Goal: Task Accomplishment & Management: Manage account settings

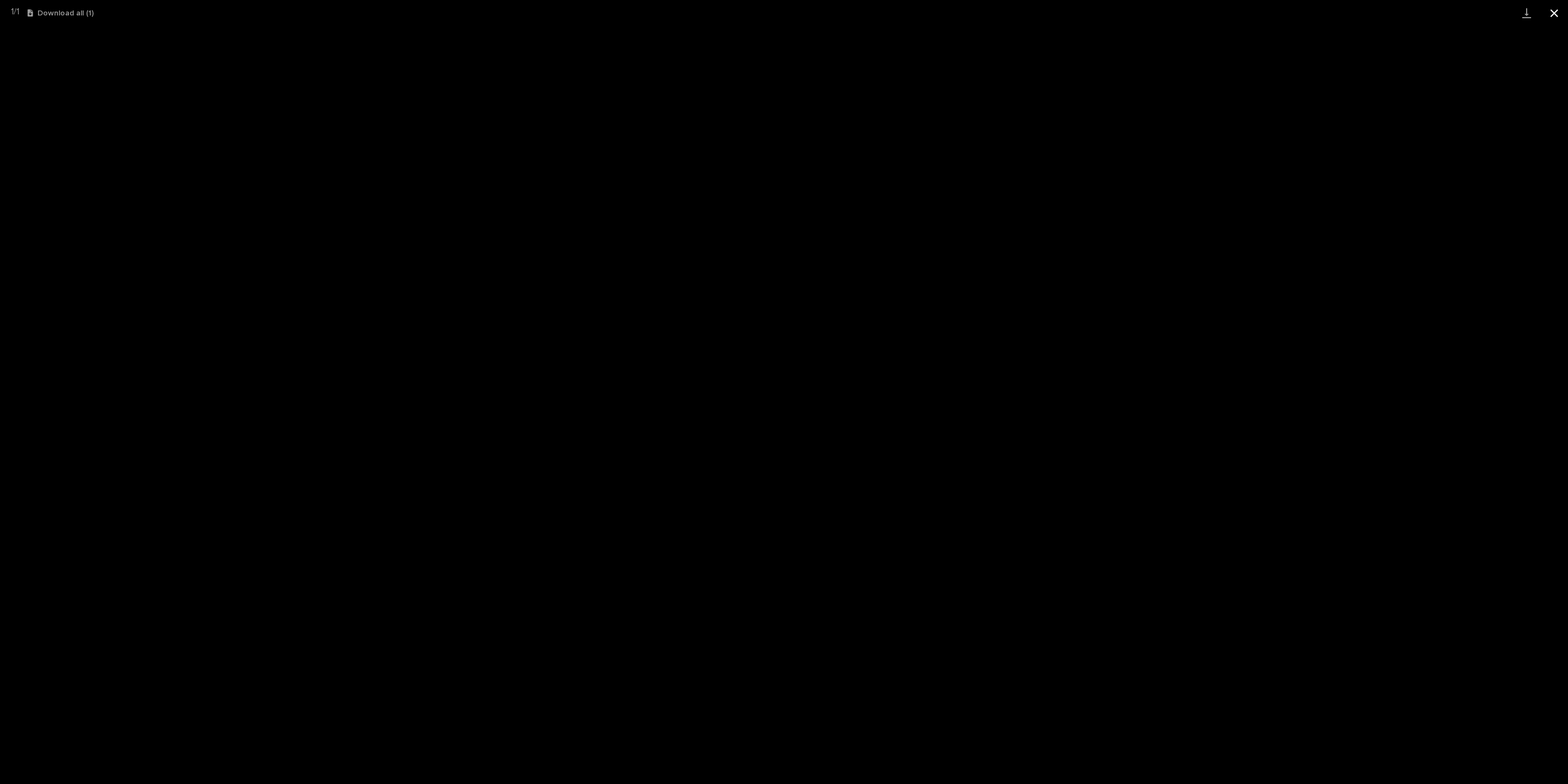
click at [1552, 7] on button "Close gallery" at bounding box center [1554, 12] width 27 height 26
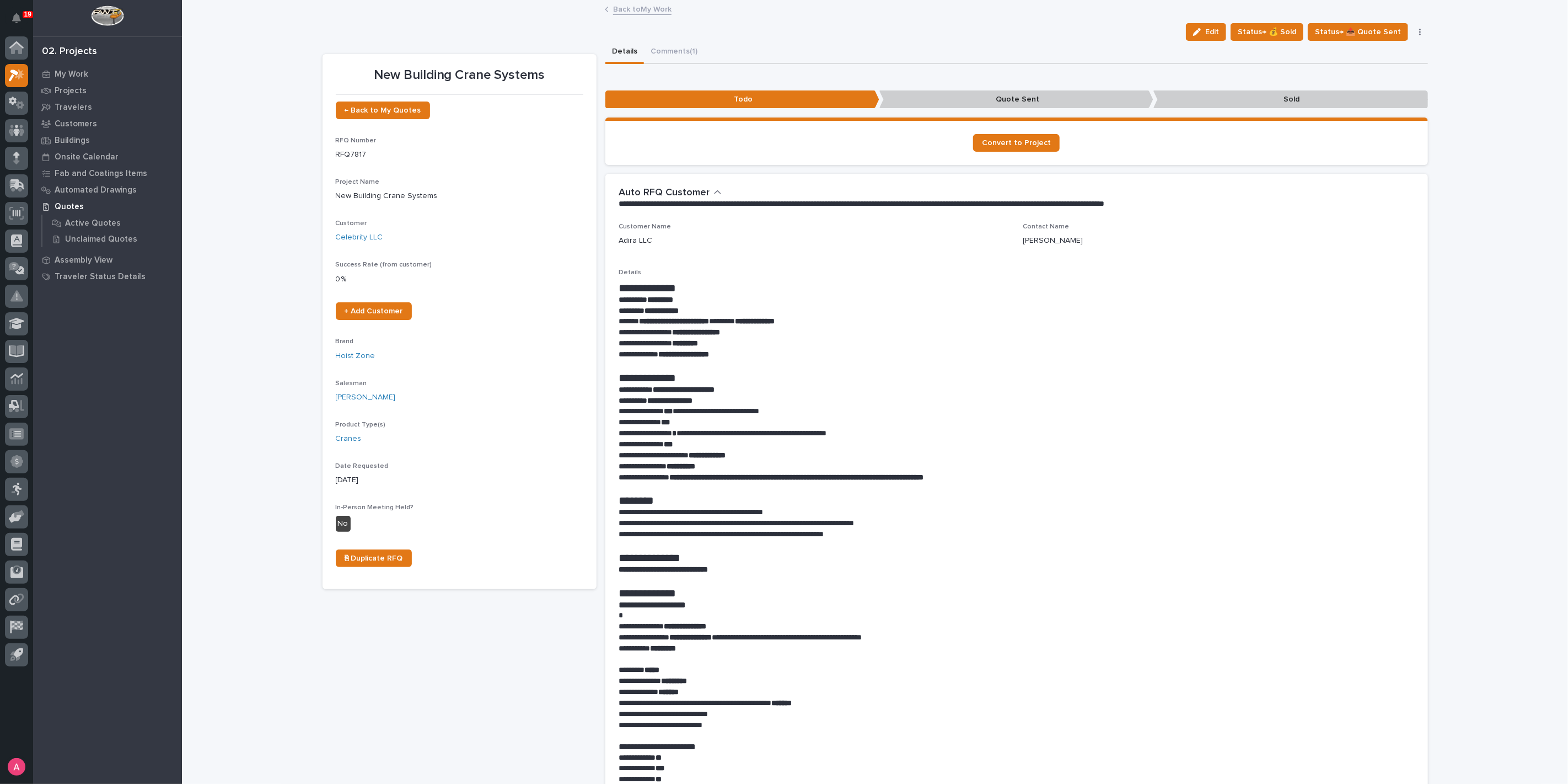
click at [642, 2] on link "Back to My Work" at bounding box center [642, 8] width 59 height 12
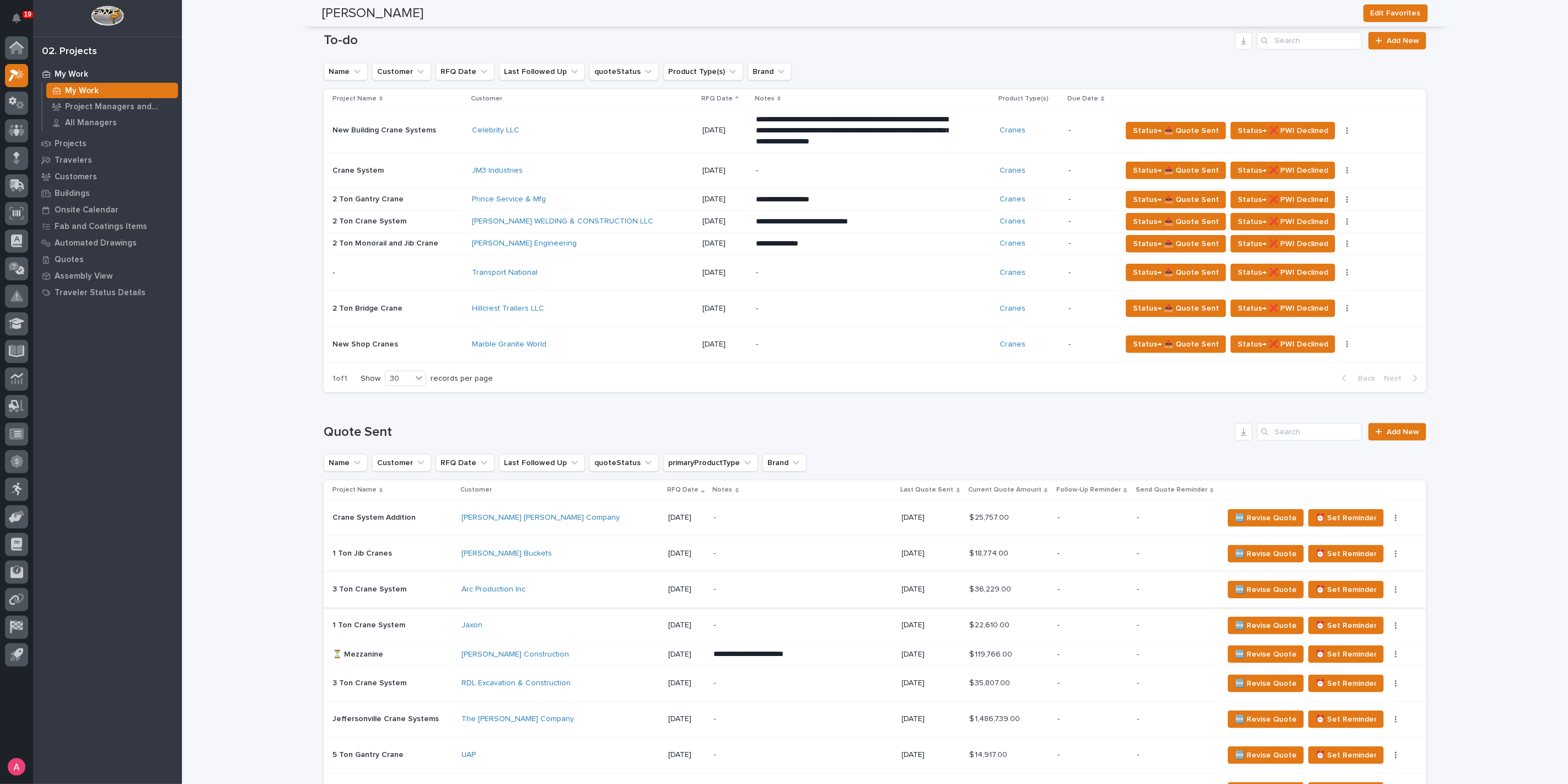
scroll to position [967, 0]
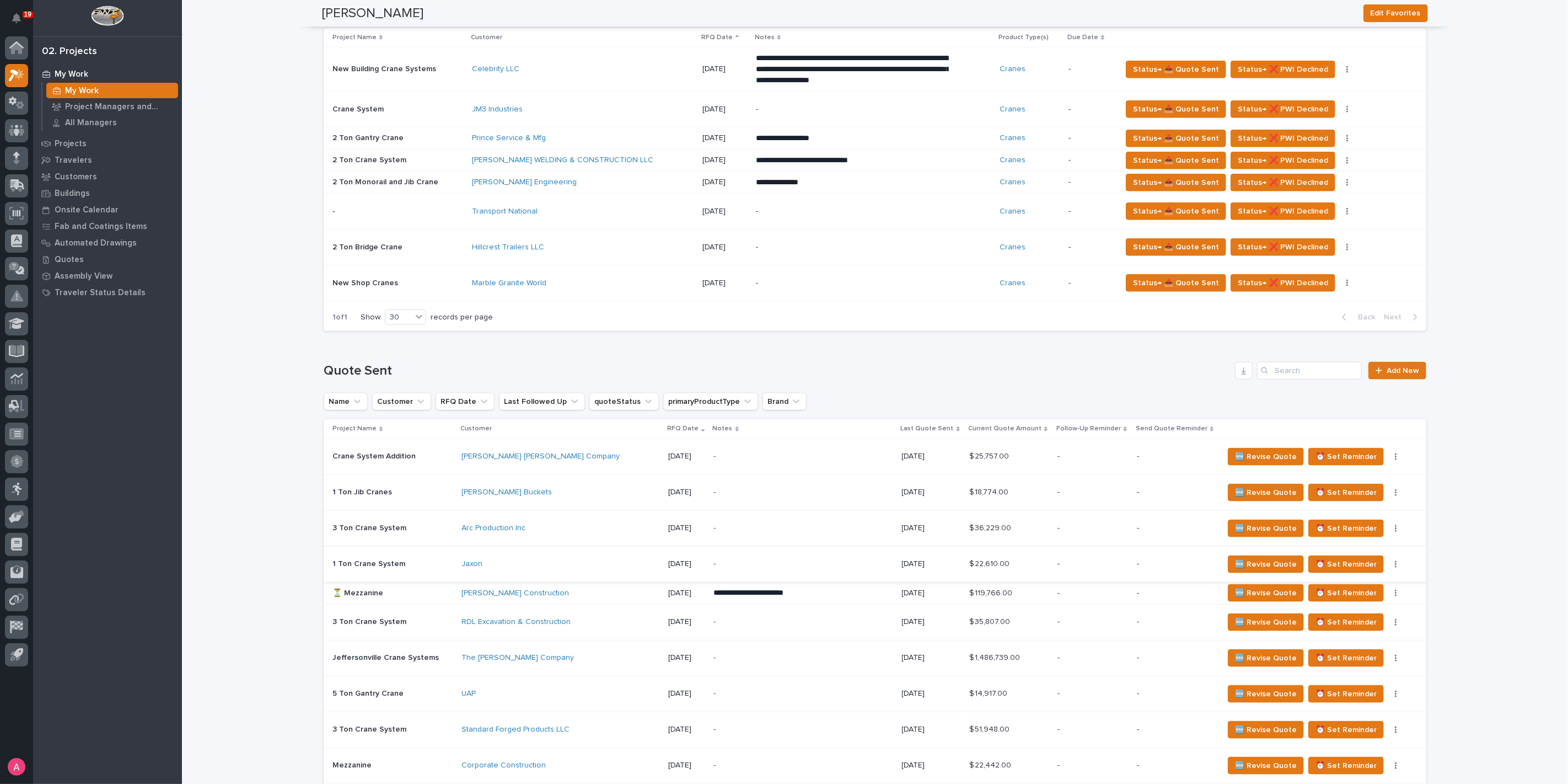
click at [1388, 560] on button "button" at bounding box center [1395, 563] width 16 height 7
click at [1069, 559] on p "-" at bounding box center [1092, 563] width 70 height 9
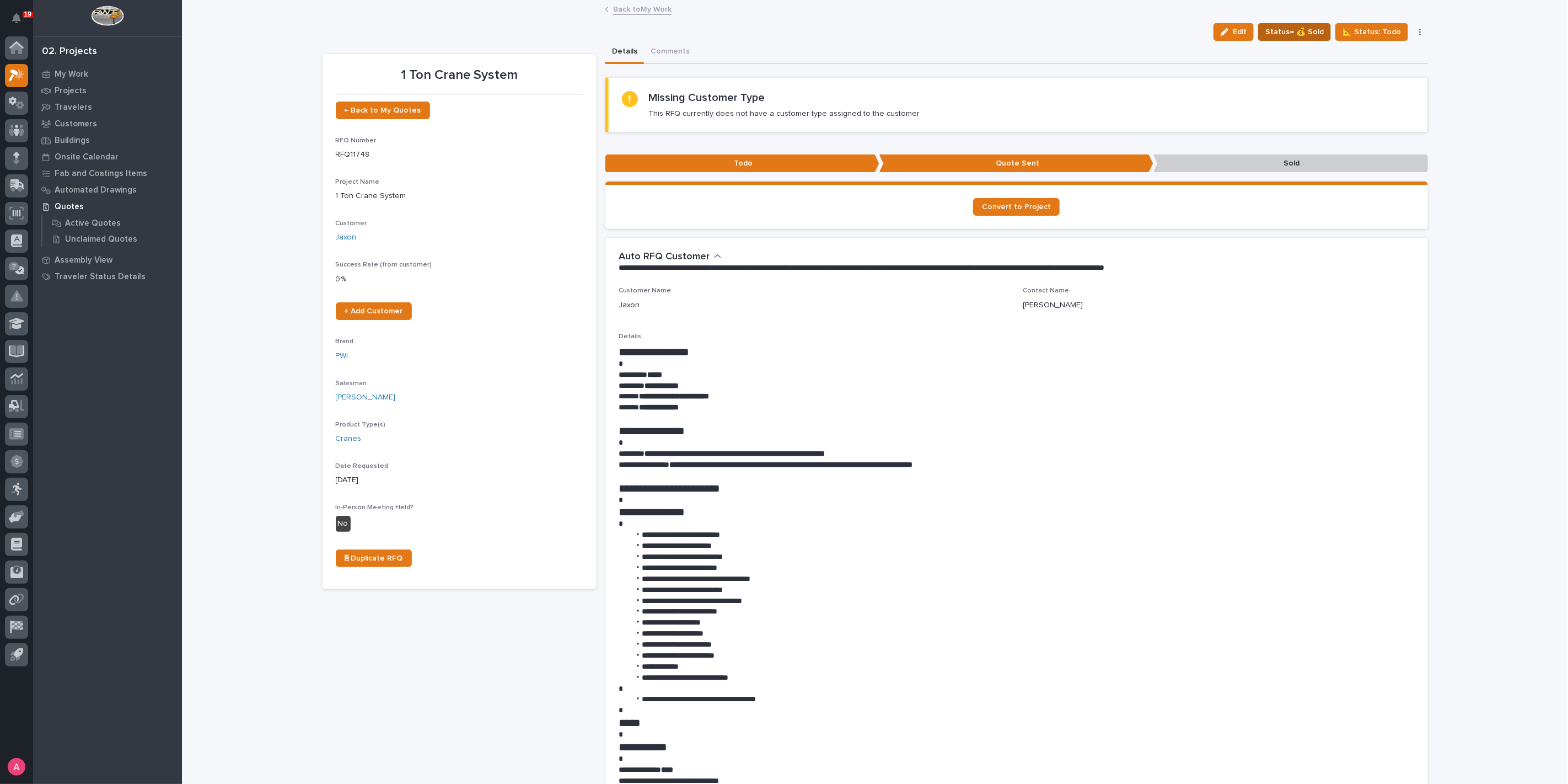
click at [1286, 34] on span "Status→ 💰 Sold" at bounding box center [1294, 32] width 59 height 13
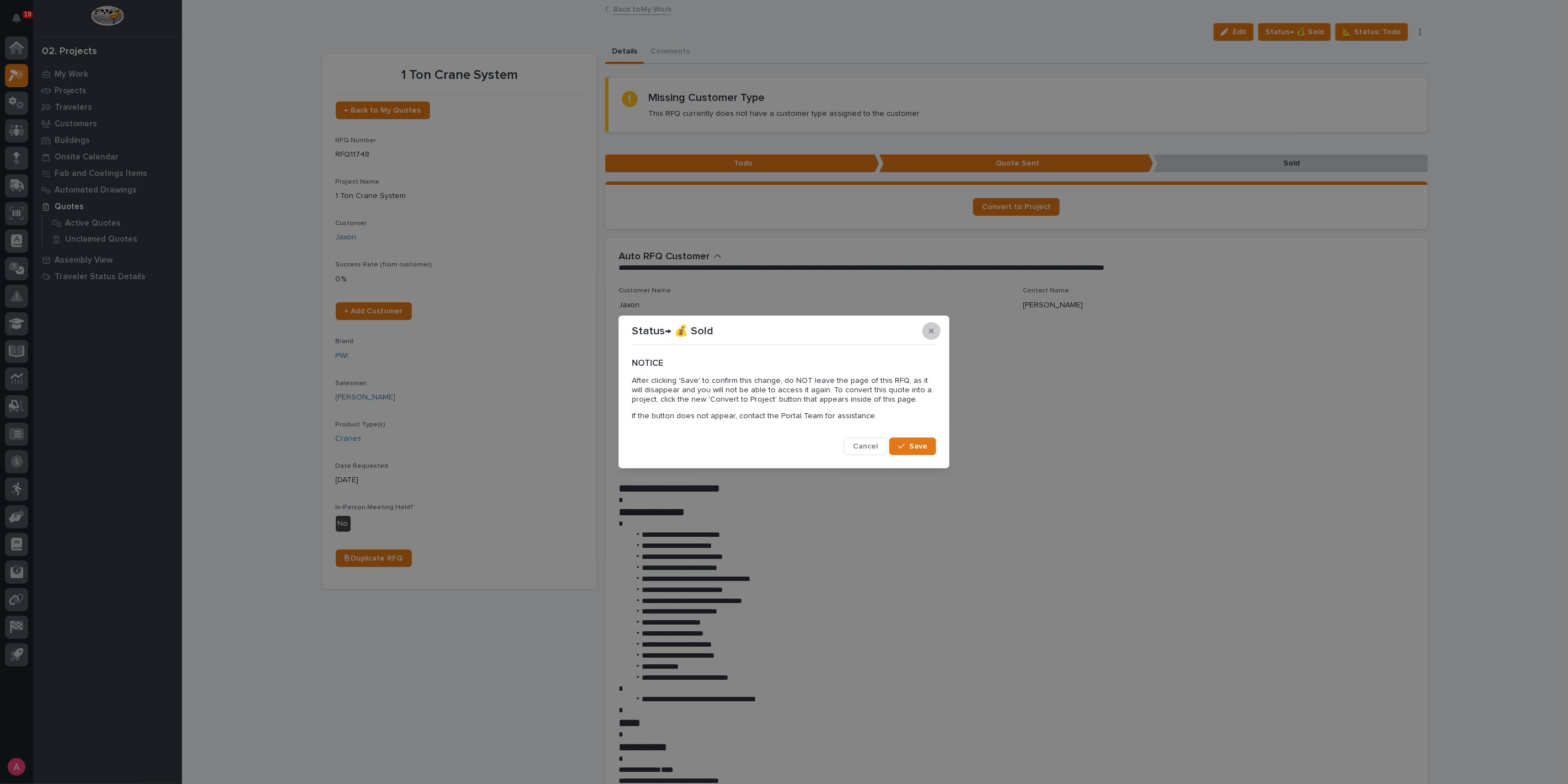
click at [930, 328] on icon "button" at bounding box center [931, 330] width 5 height 5
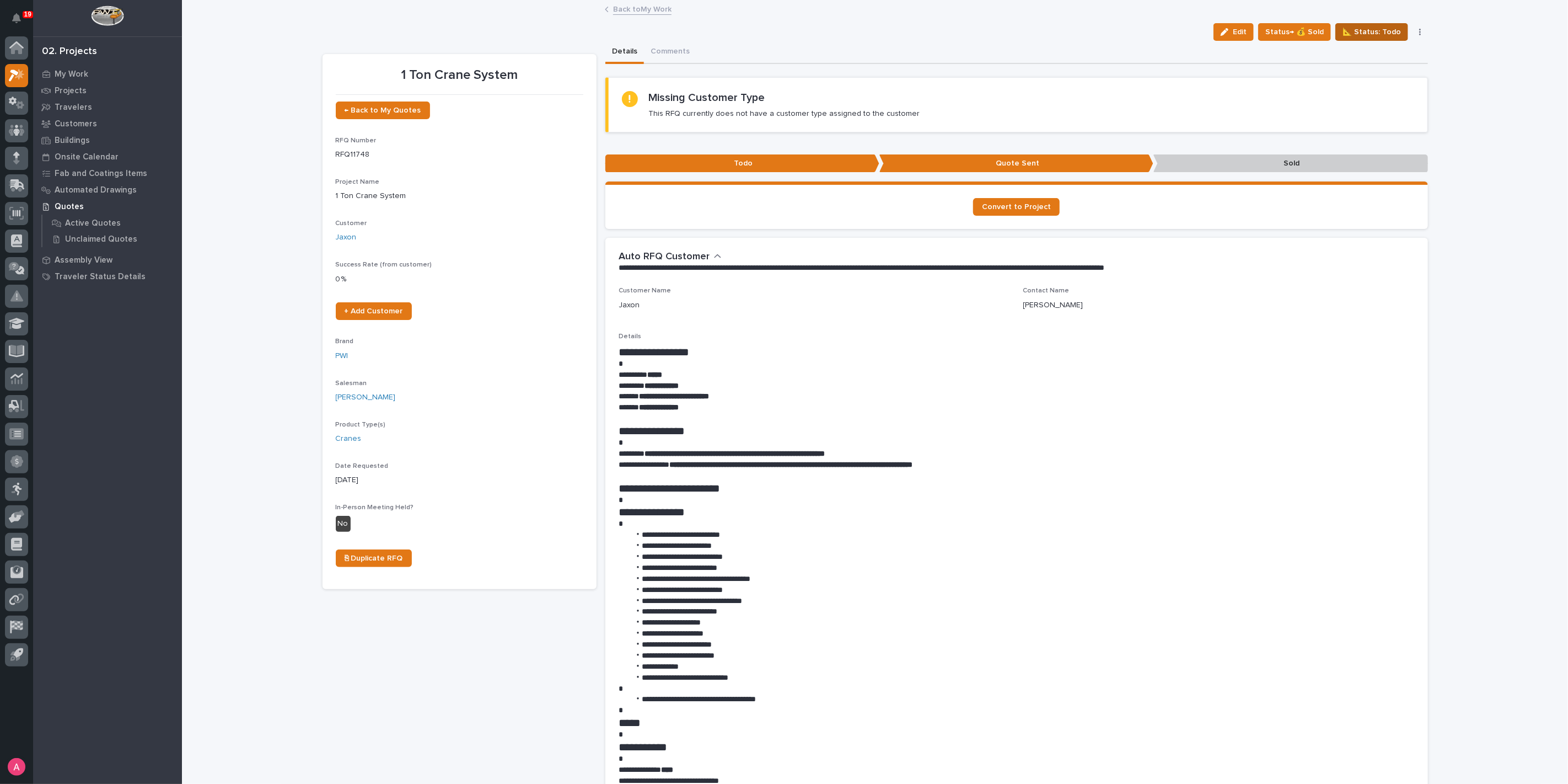
click at [1393, 32] on span "📐 Status: Todo" at bounding box center [1371, 32] width 59 height 13
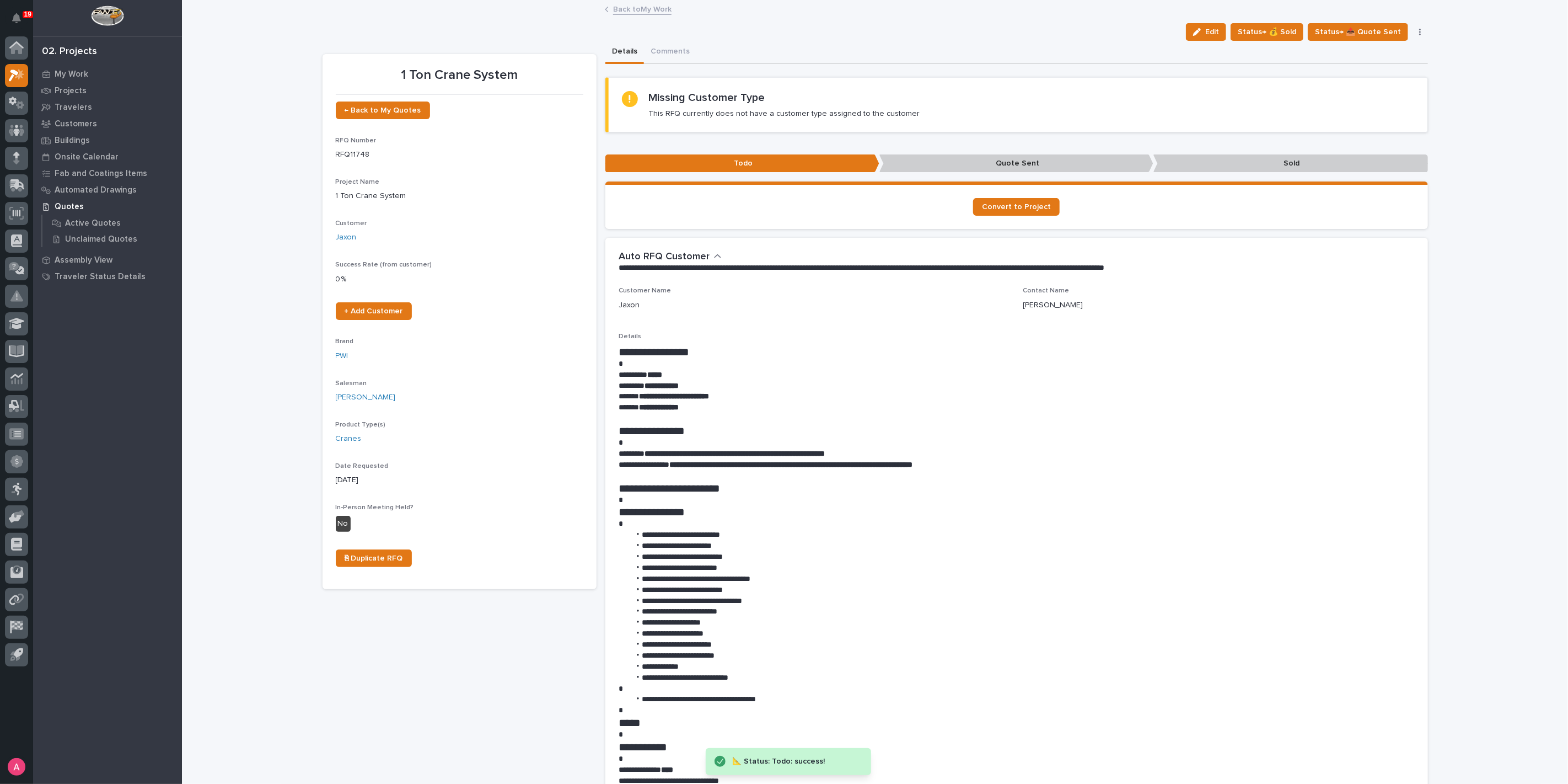
click at [653, 12] on link "Back to My Work" at bounding box center [642, 8] width 59 height 12
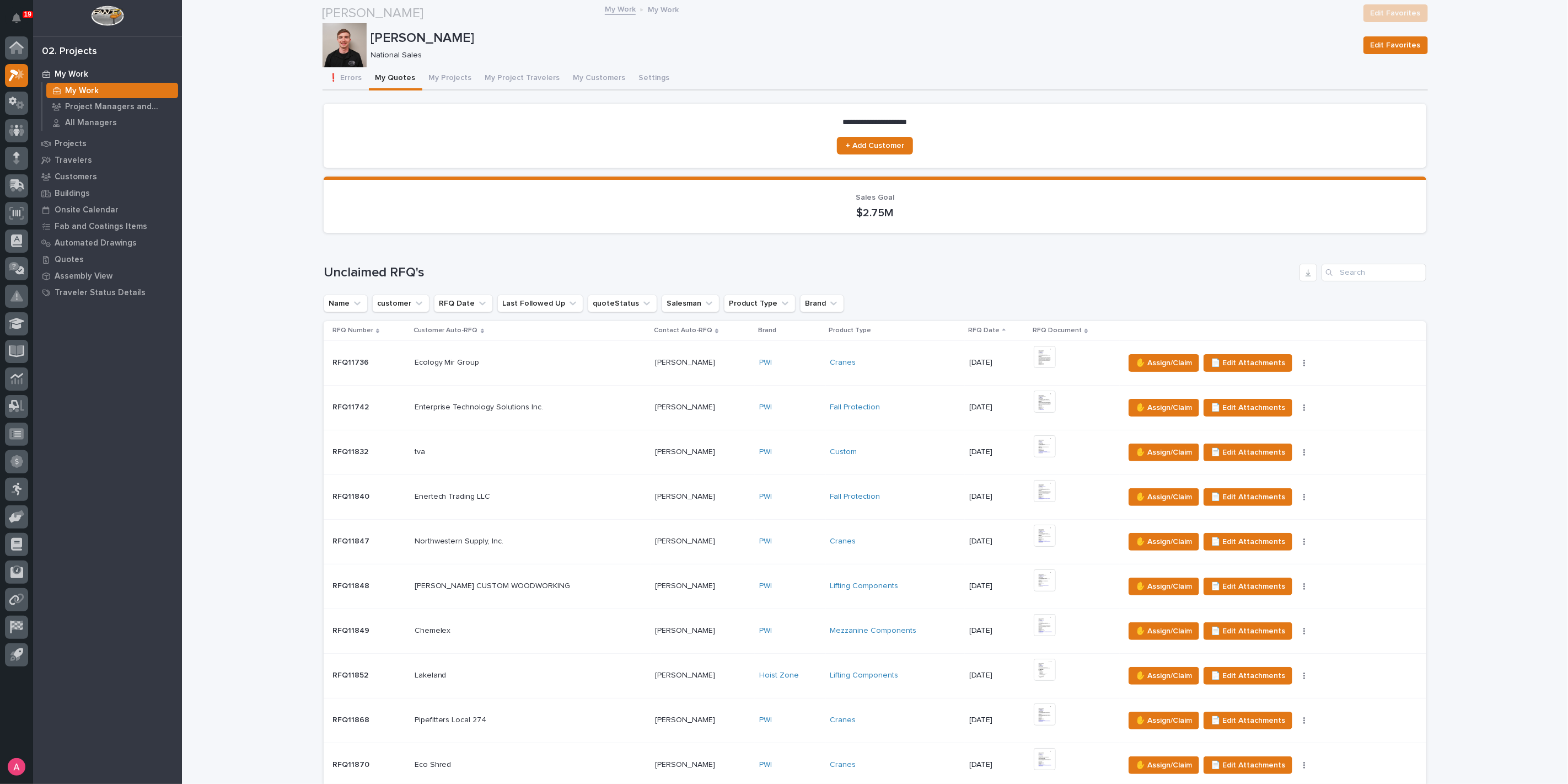
scroll to position [674, 0]
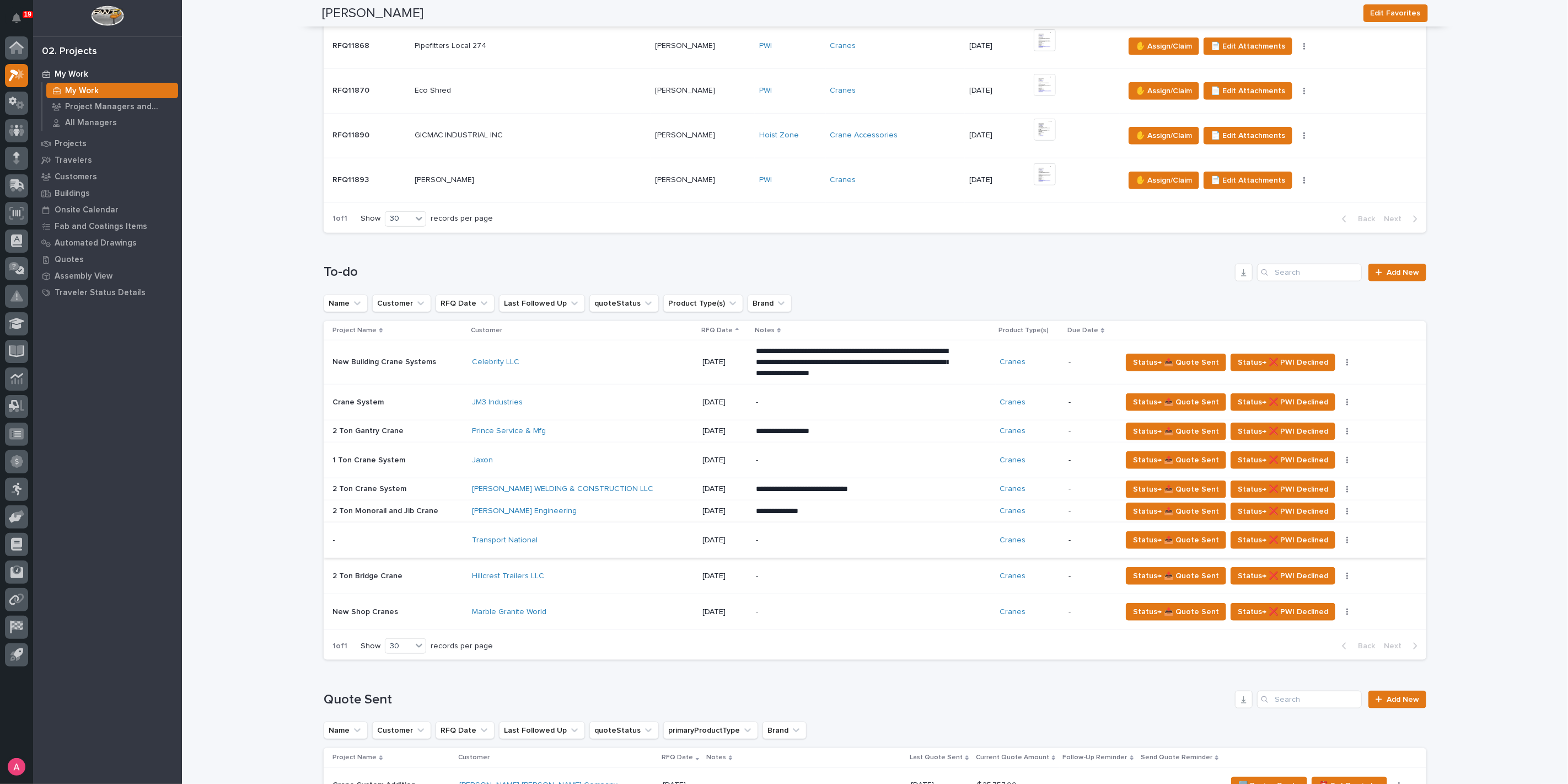
click at [1340, 536] on button "button" at bounding box center [1348, 539] width 16 height 7
click at [1314, 557] on span "Status→ ⏳ Inactive" at bounding box center [1298, 561] width 67 height 13
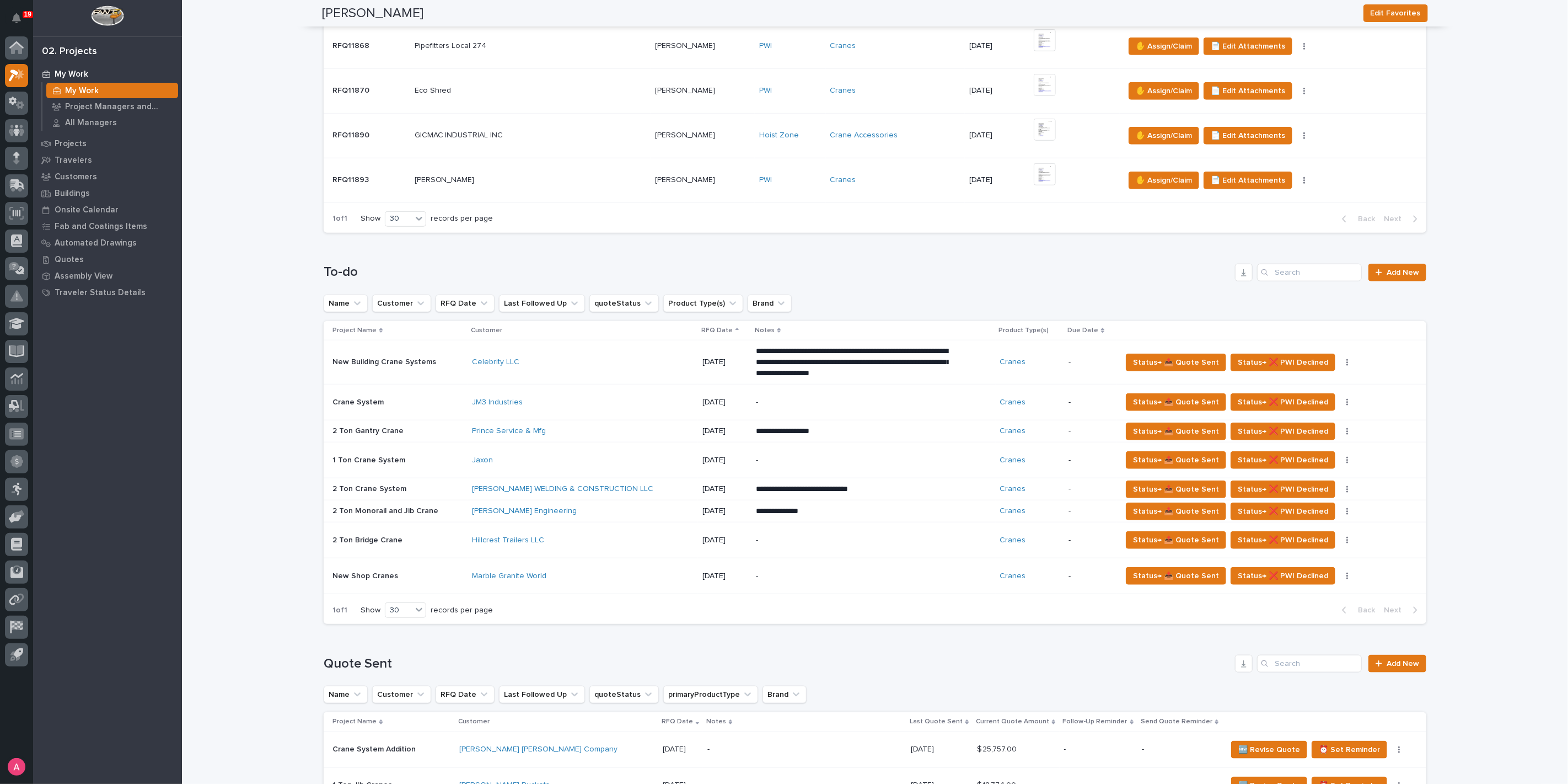
scroll to position [490, 0]
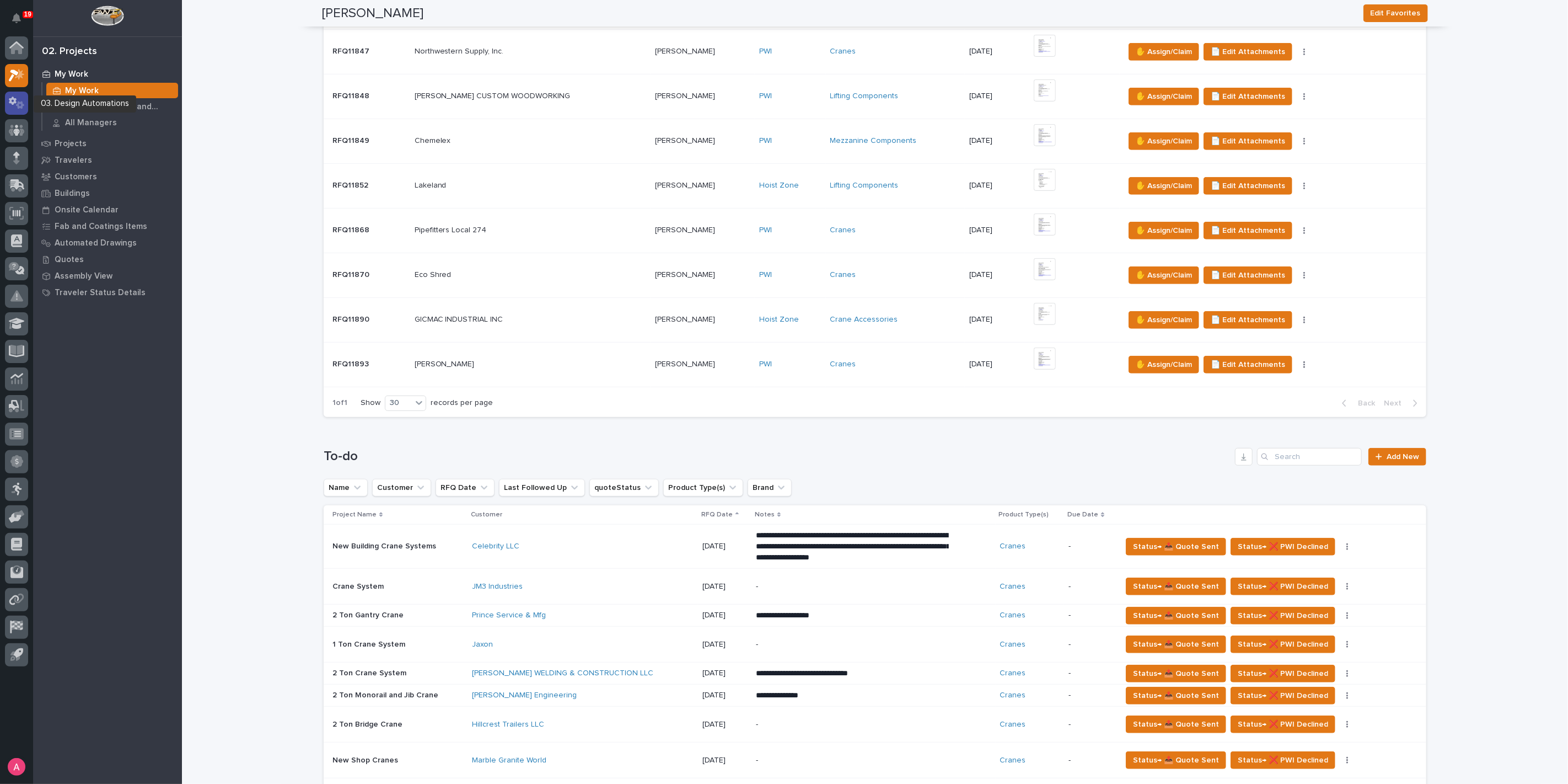
click at [17, 102] on icon at bounding box center [17, 102] width 16 height 12
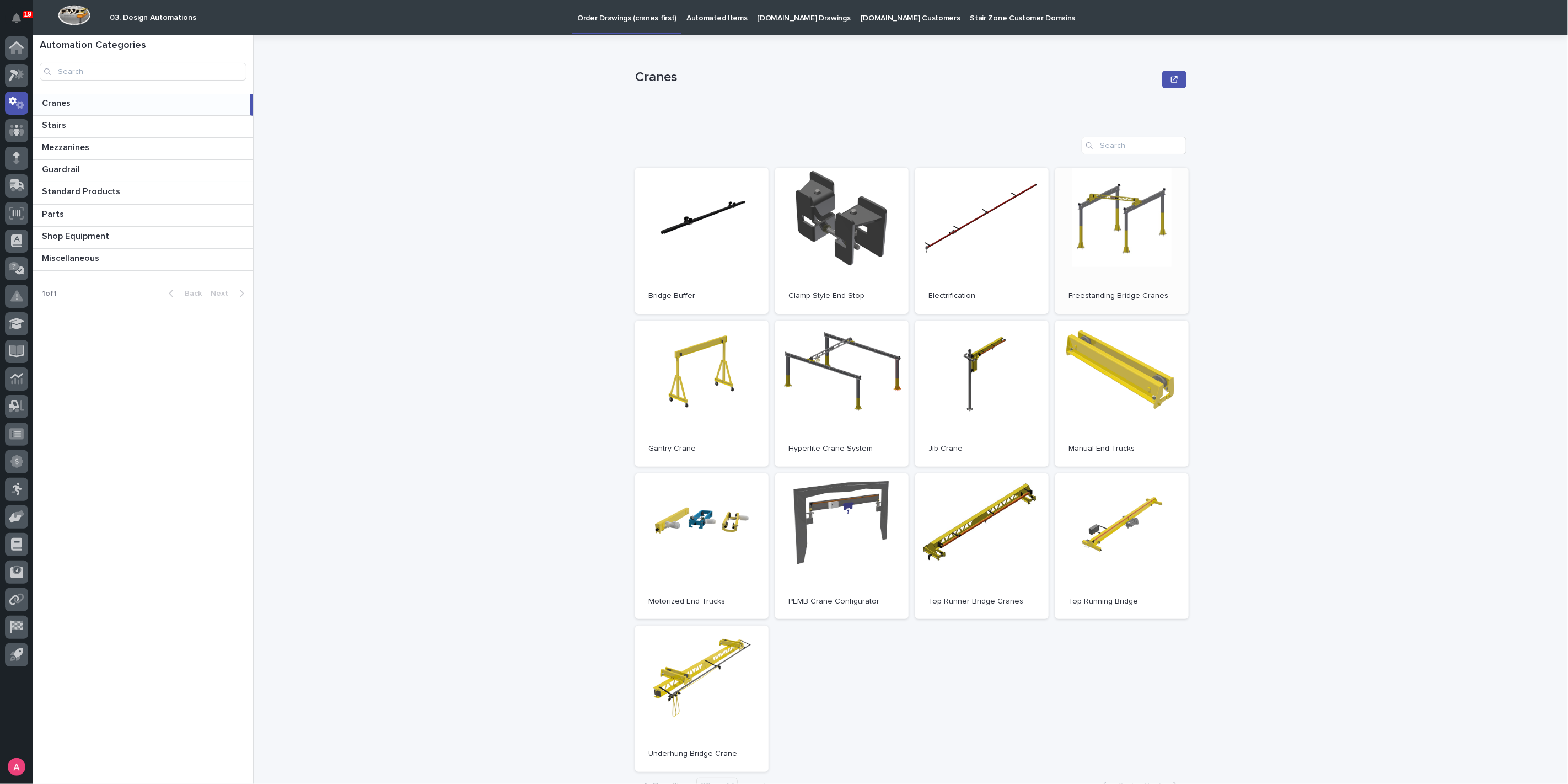
click at [1095, 235] on link "Open" at bounding box center [1122, 240] width 134 height 146
click at [12, 75] on icon at bounding box center [14, 75] width 10 height 12
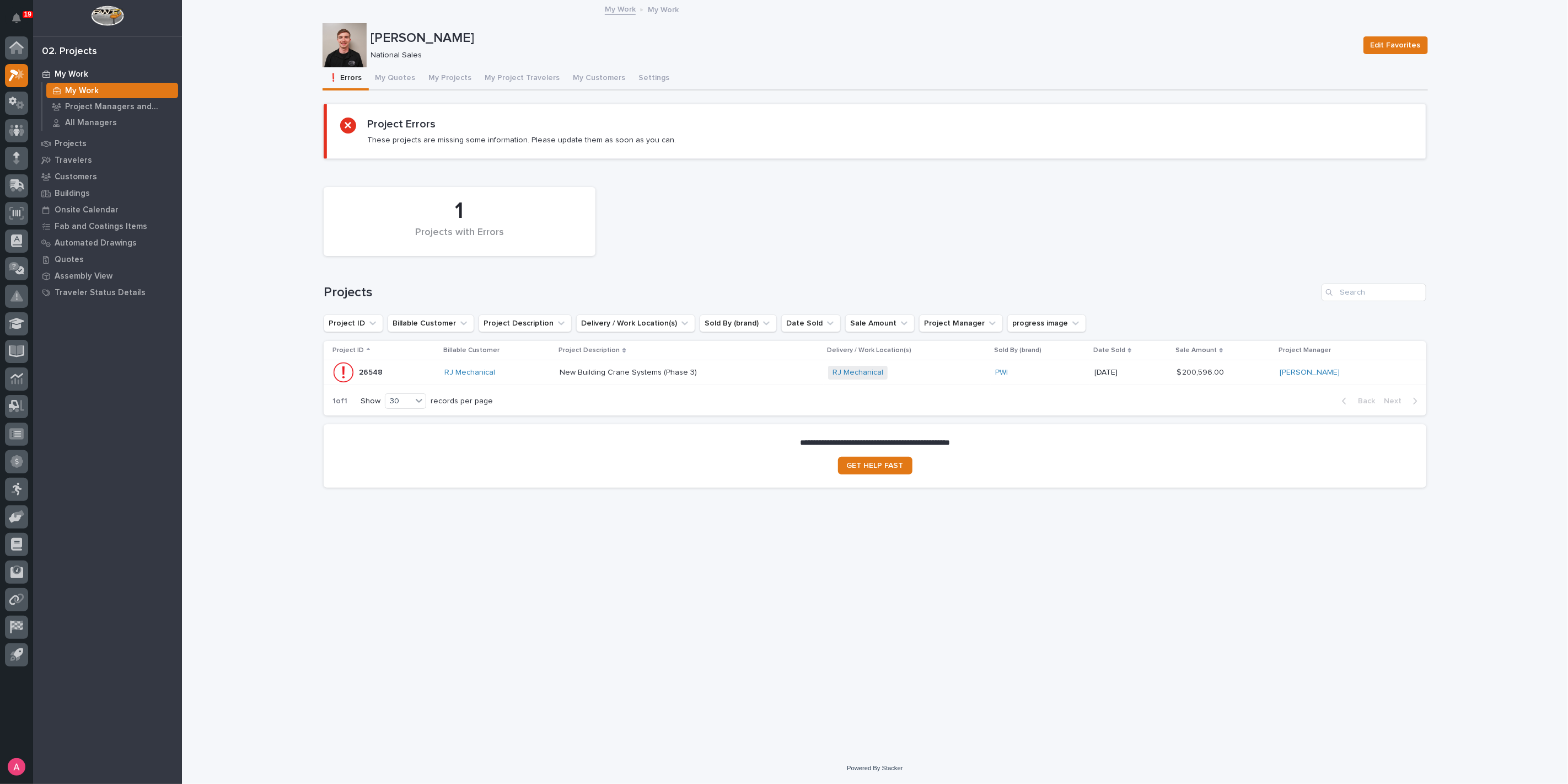
click at [726, 373] on p at bounding box center [656, 372] width 193 height 9
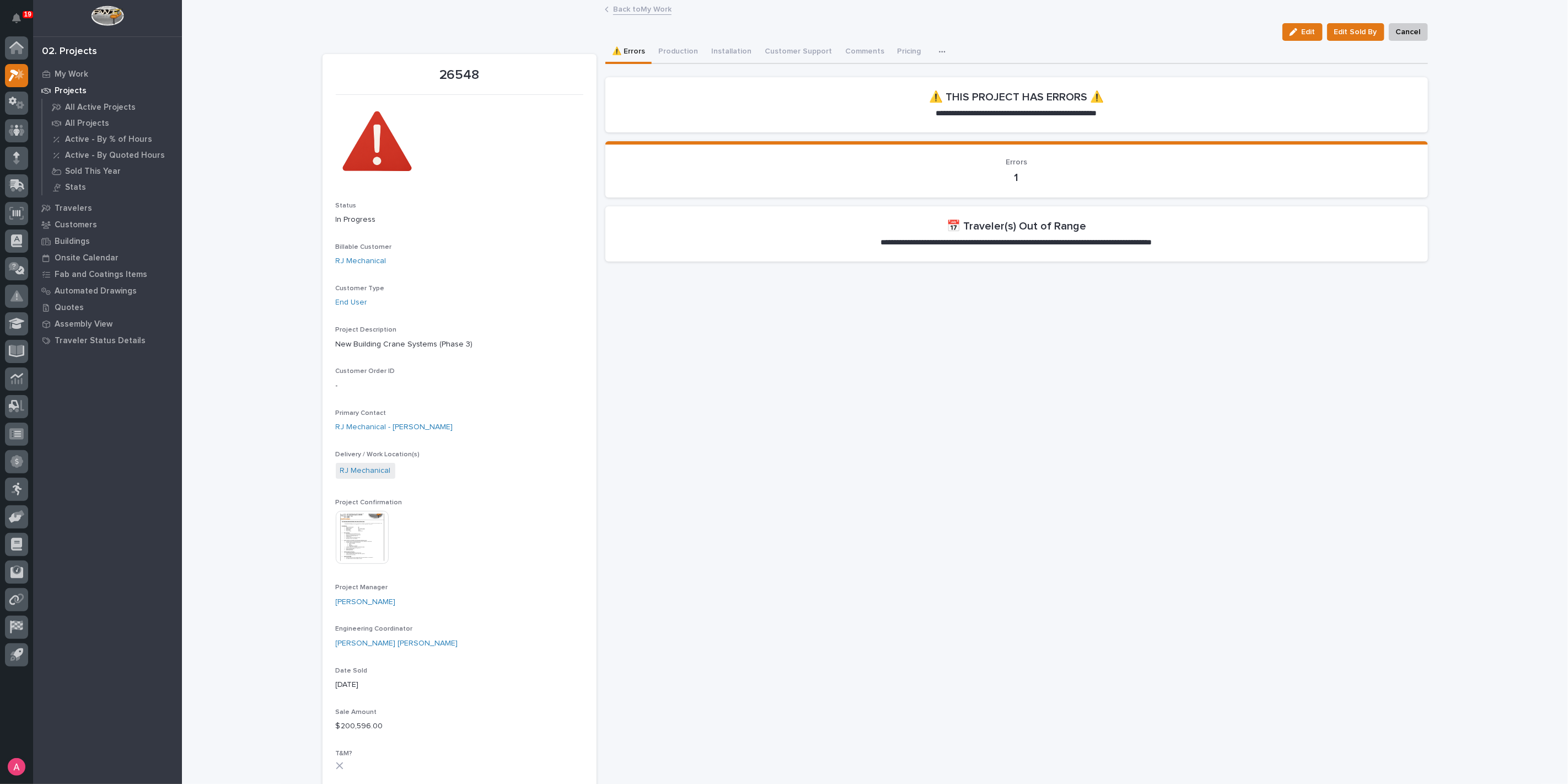
click at [630, 11] on link "Back to My Work" at bounding box center [642, 8] width 59 height 12
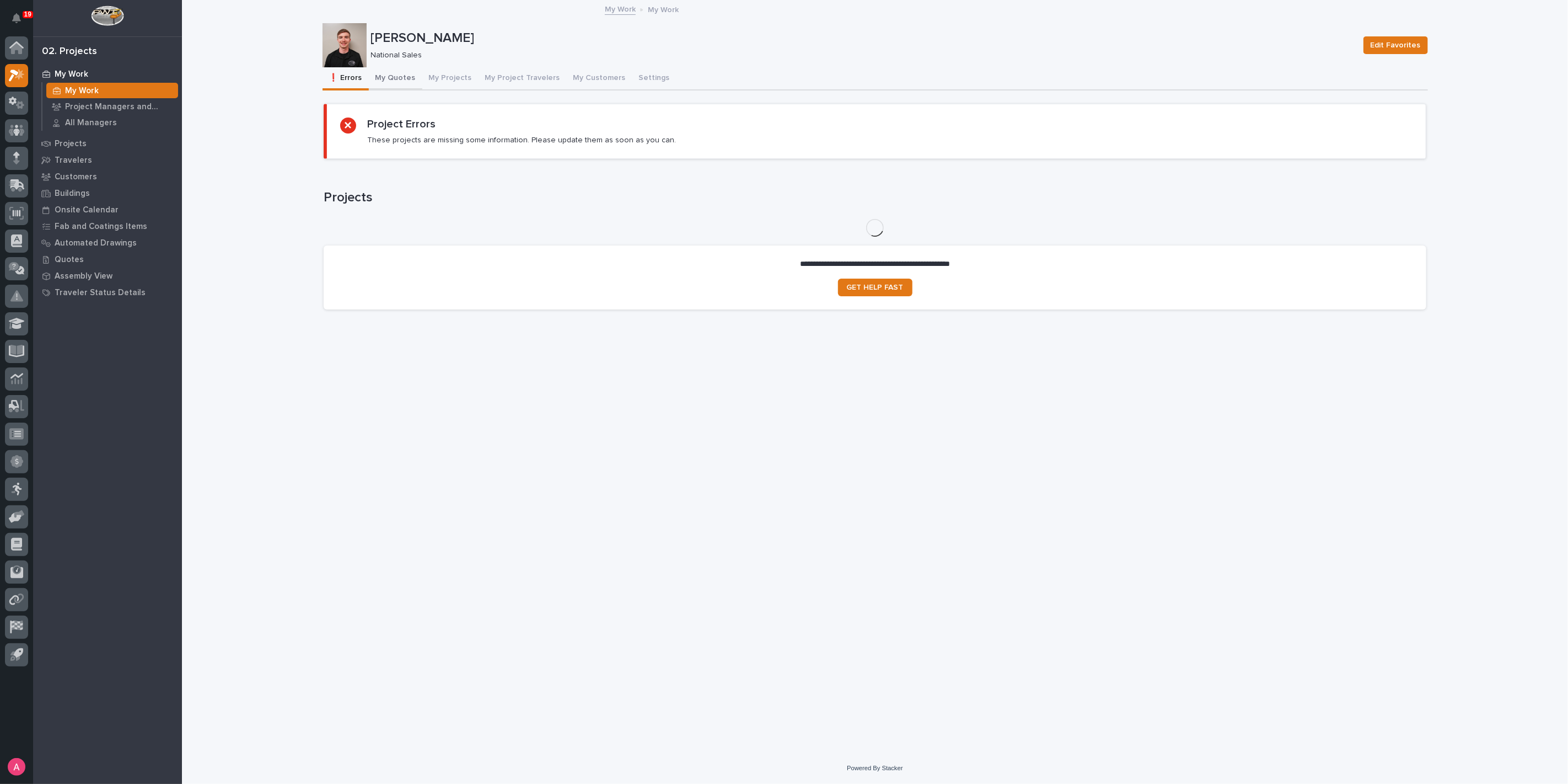
click at [400, 73] on button "My Quotes" at bounding box center [396, 78] width 54 height 23
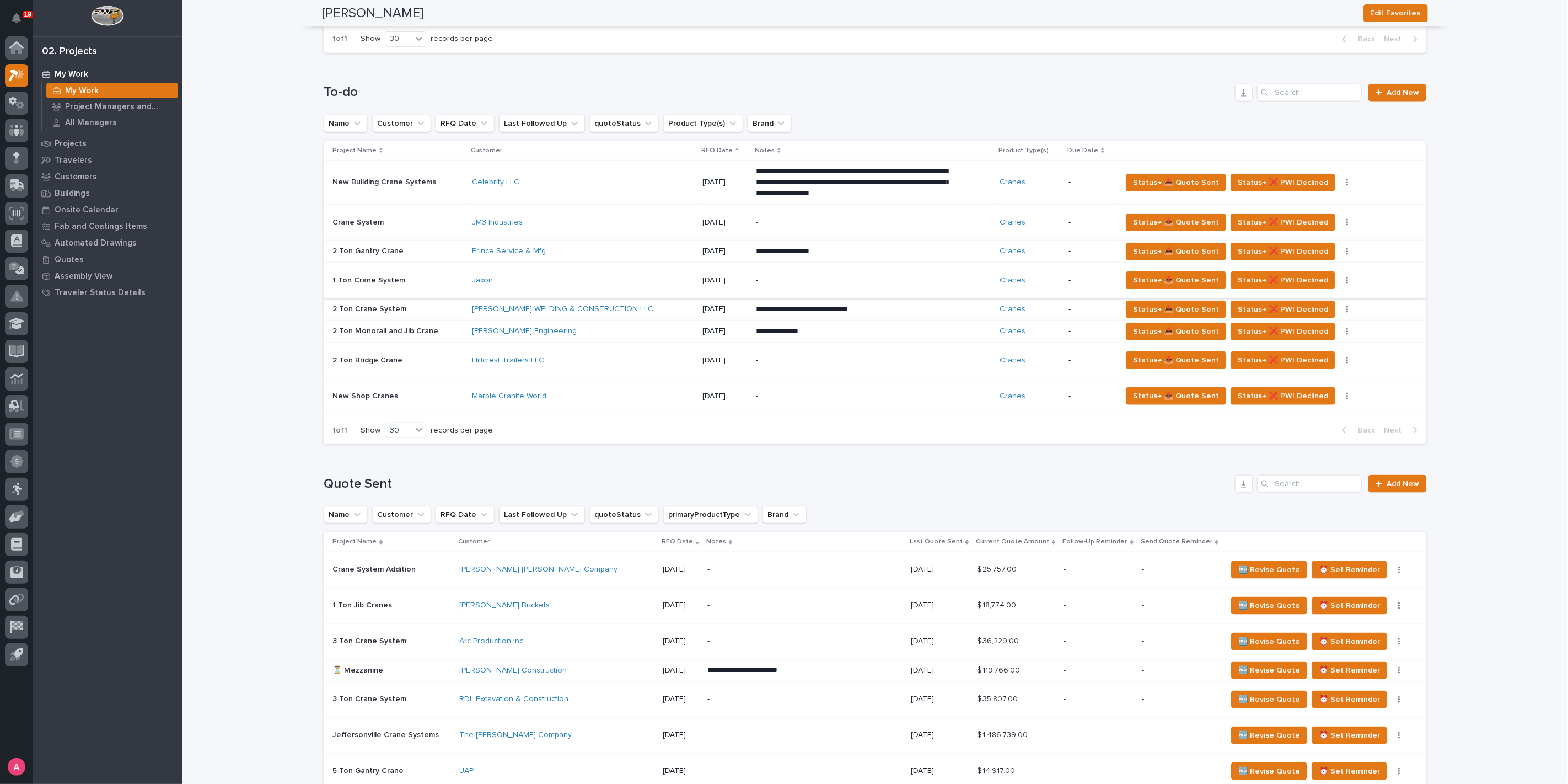
scroll to position [858, 0]
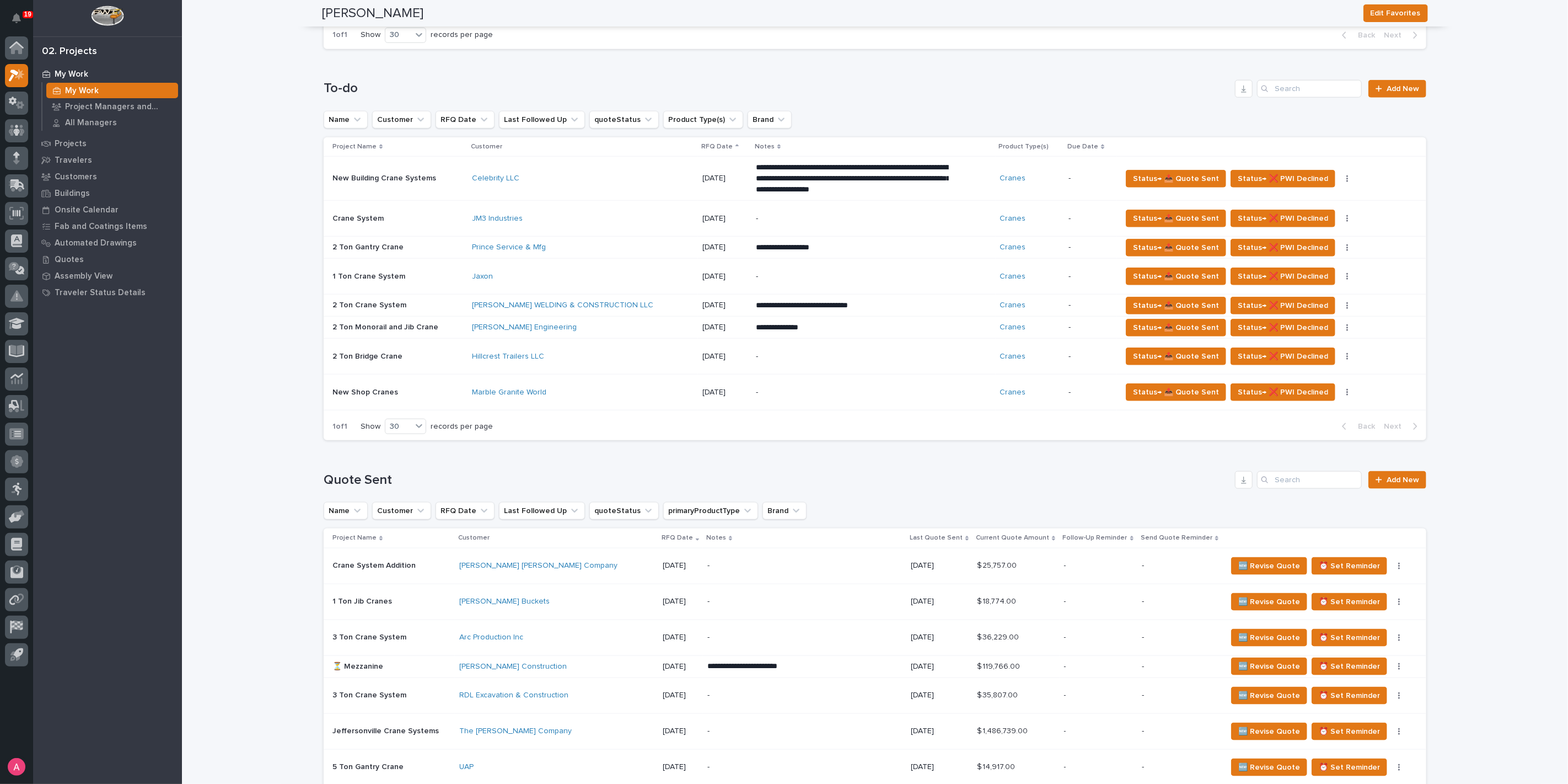
click at [698, 307] on td "[DATE]" at bounding box center [724, 306] width 54 height 22
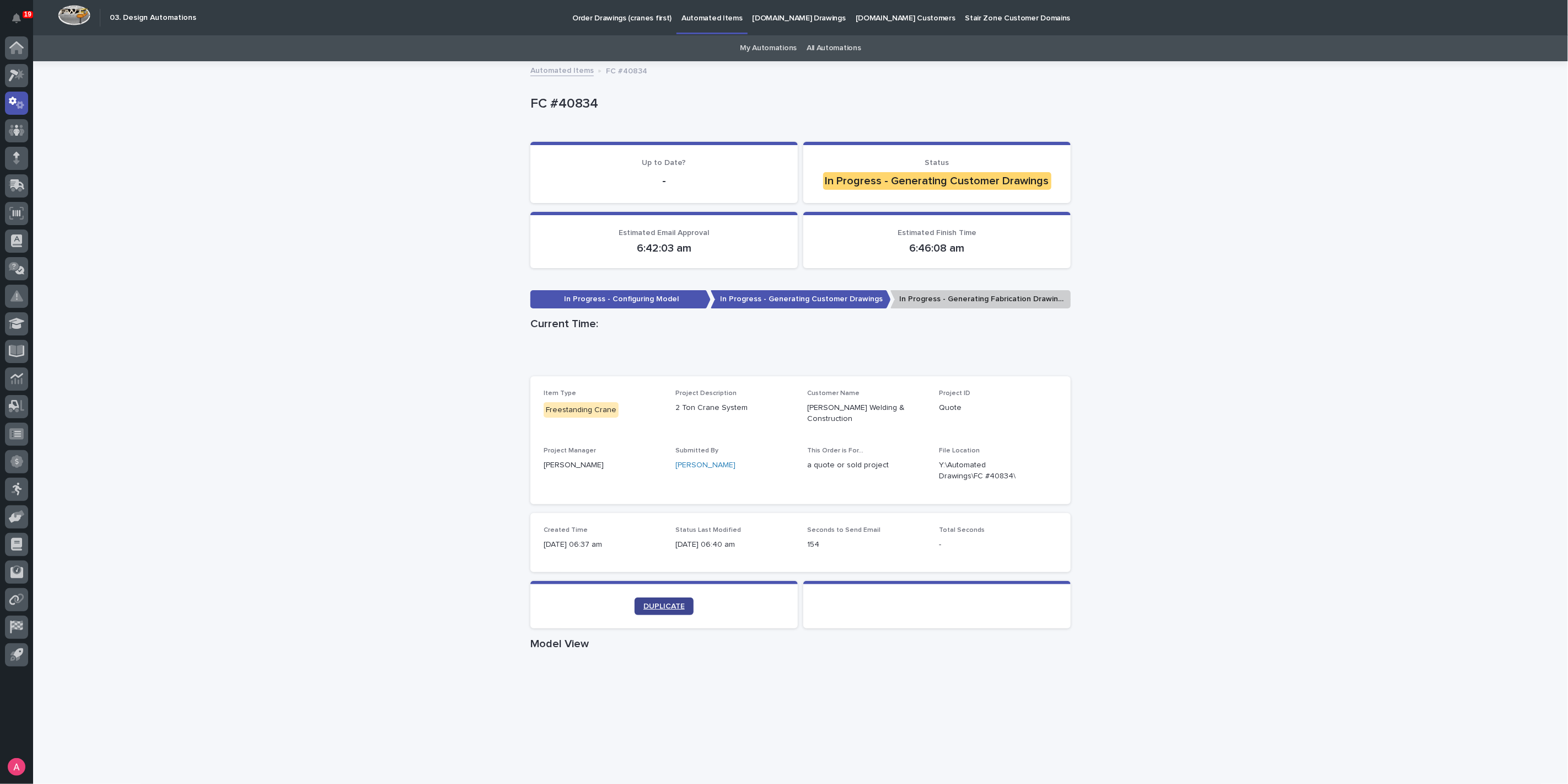
click at [670, 602] on span "DUPLICATE" at bounding box center [664, 606] width 41 height 7
click at [1040, 467] on icon "button" at bounding box center [1044, 471] width 9 height 9
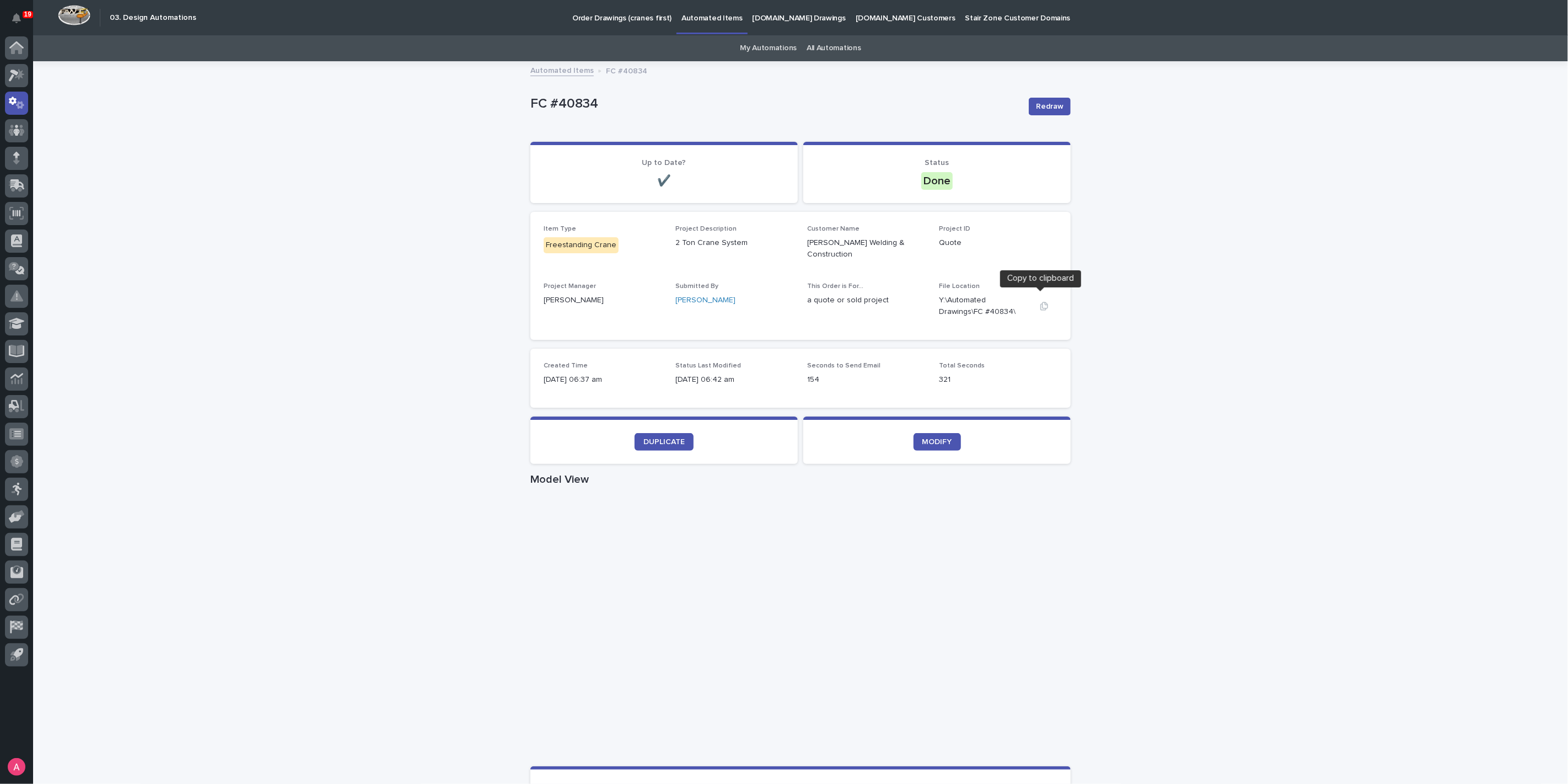
click at [1043, 302] on icon "button" at bounding box center [1044, 306] width 7 height 8
